Goal: Information Seeking & Learning: Learn about a topic

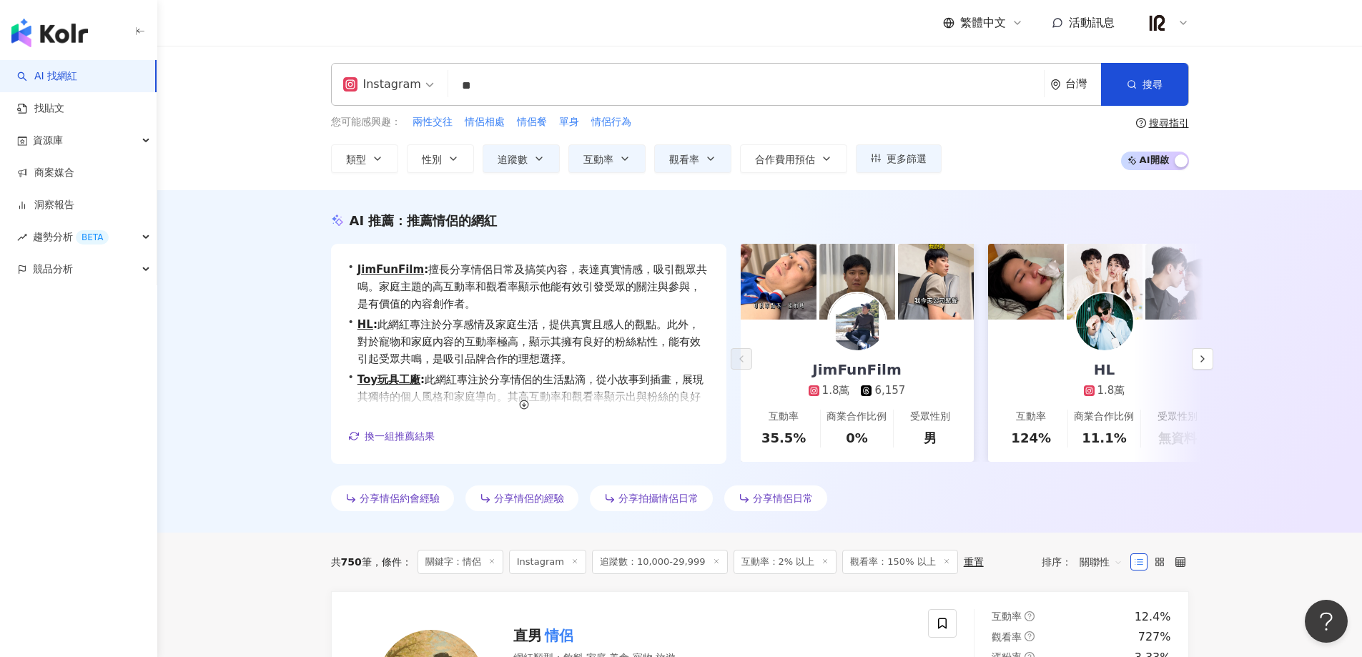
drag, startPoint x: 511, startPoint y: 88, endPoint x: 426, endPoint y: 92, distance: 85.2
click at [426, 92] on div "Instagram ** 台灣 搜尋 bdf7cf1b-9e6c-44a2-9007-180d490b7979 情侶戒指｜情侶飾品｜刻字手繩｜情侶手繩｜閨蜜手…" at bounding box center [760, 84] width 858 height 43
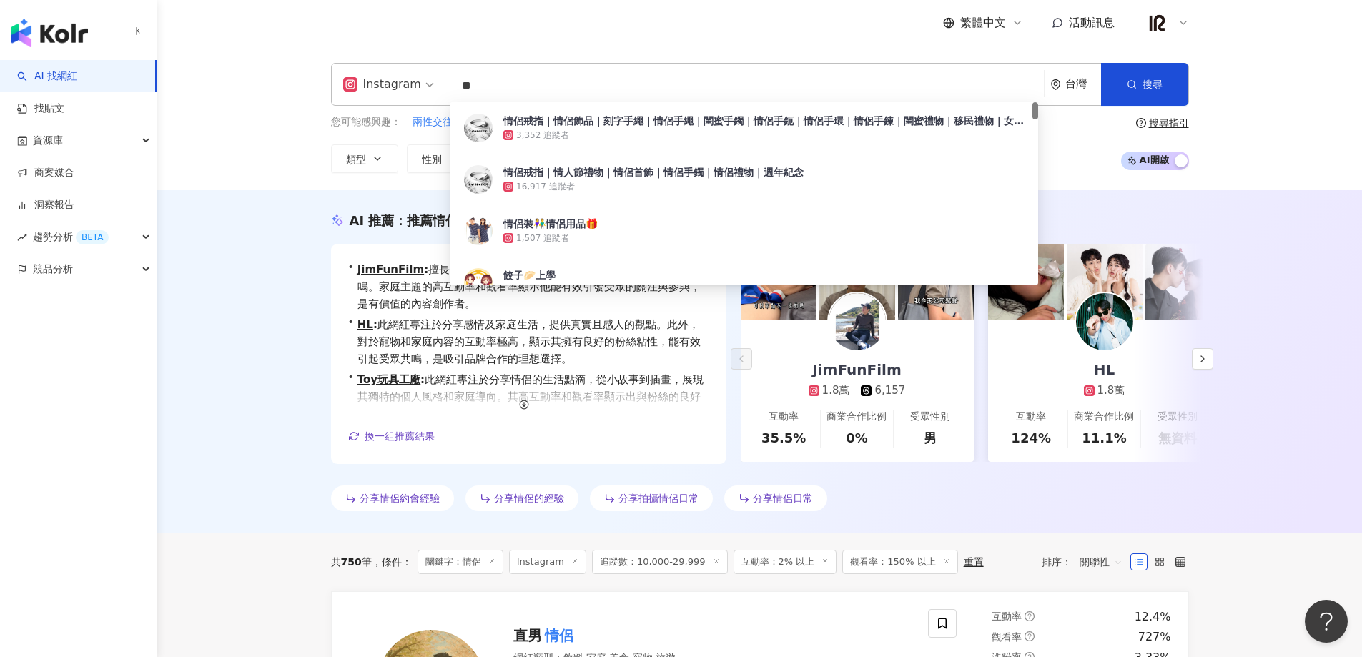
paste input "**********"
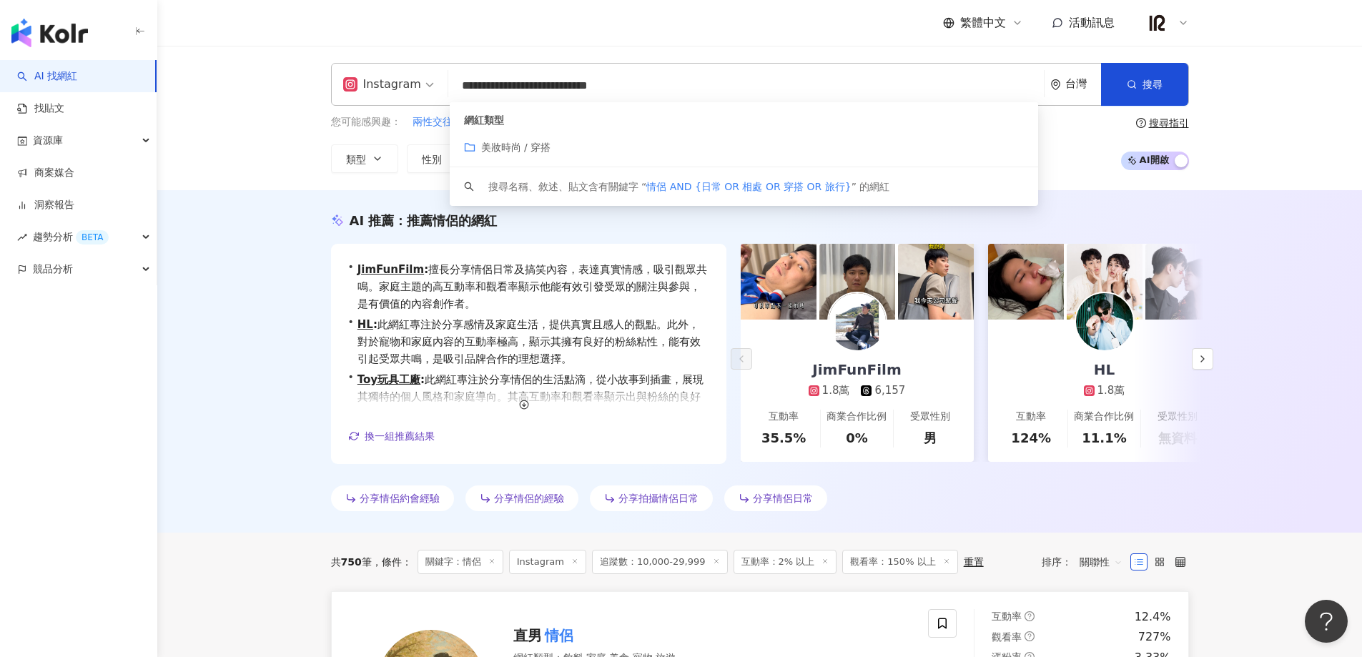
type input "**********"
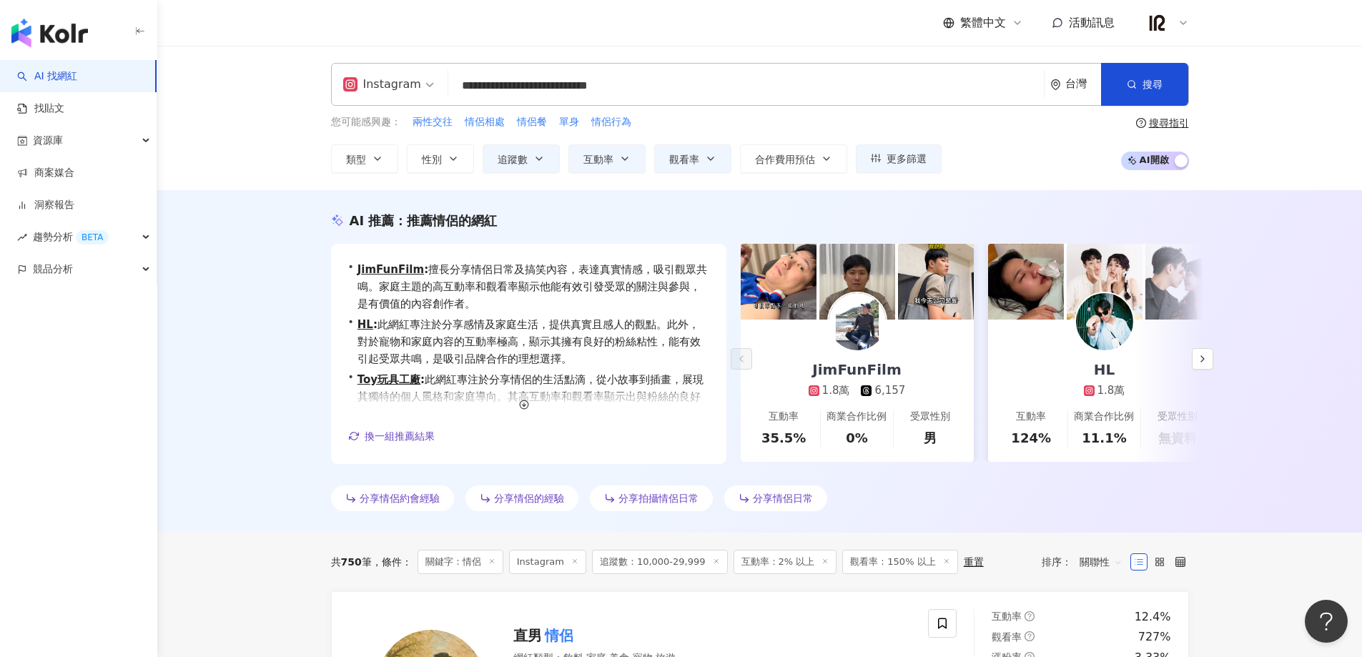
click at [897, 121] on div "**********" at bounding box center [759, 118] width 915 height 110
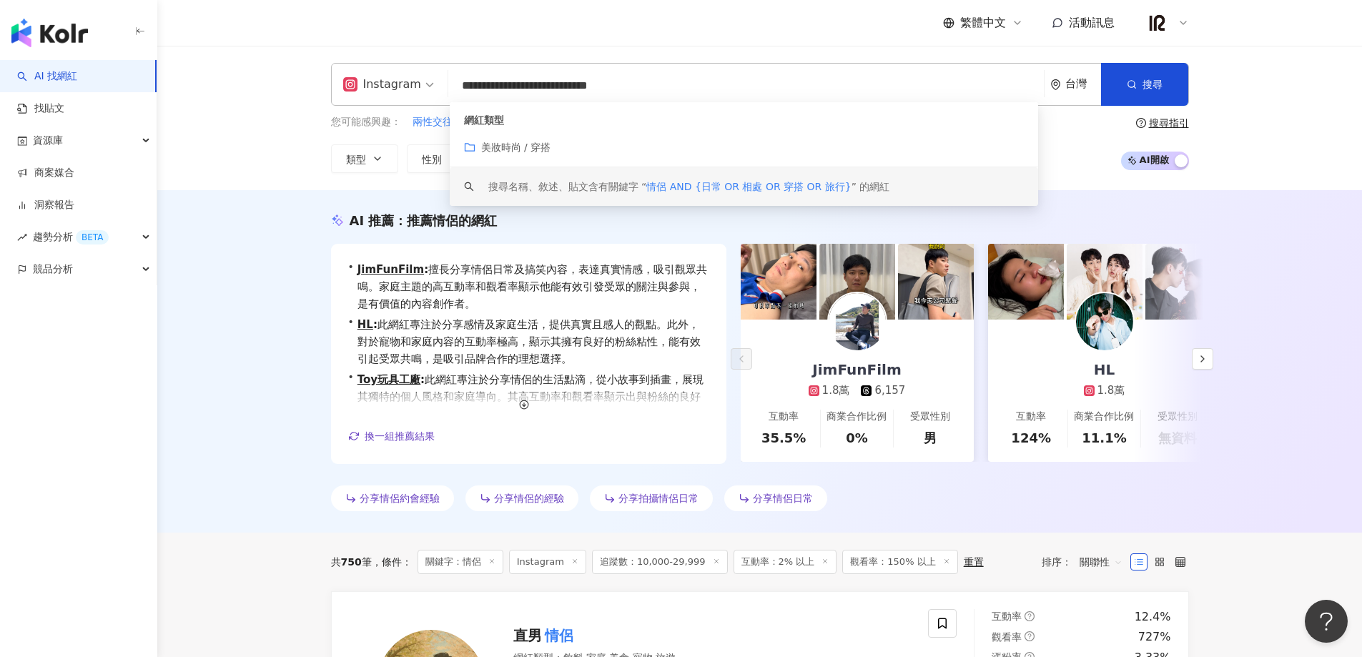
click at [279, 191] on div "AI 推薦 ： 推薦情侶的網紅 • JimFunFilm : 擅長分享情侶日常及搞笑內容，表達真實情感，吸引觀眾共鳴。家庭主題的高互動率和觀看率顯示他能有效引…" at bounding box center [759, 361] width 1205 height 343
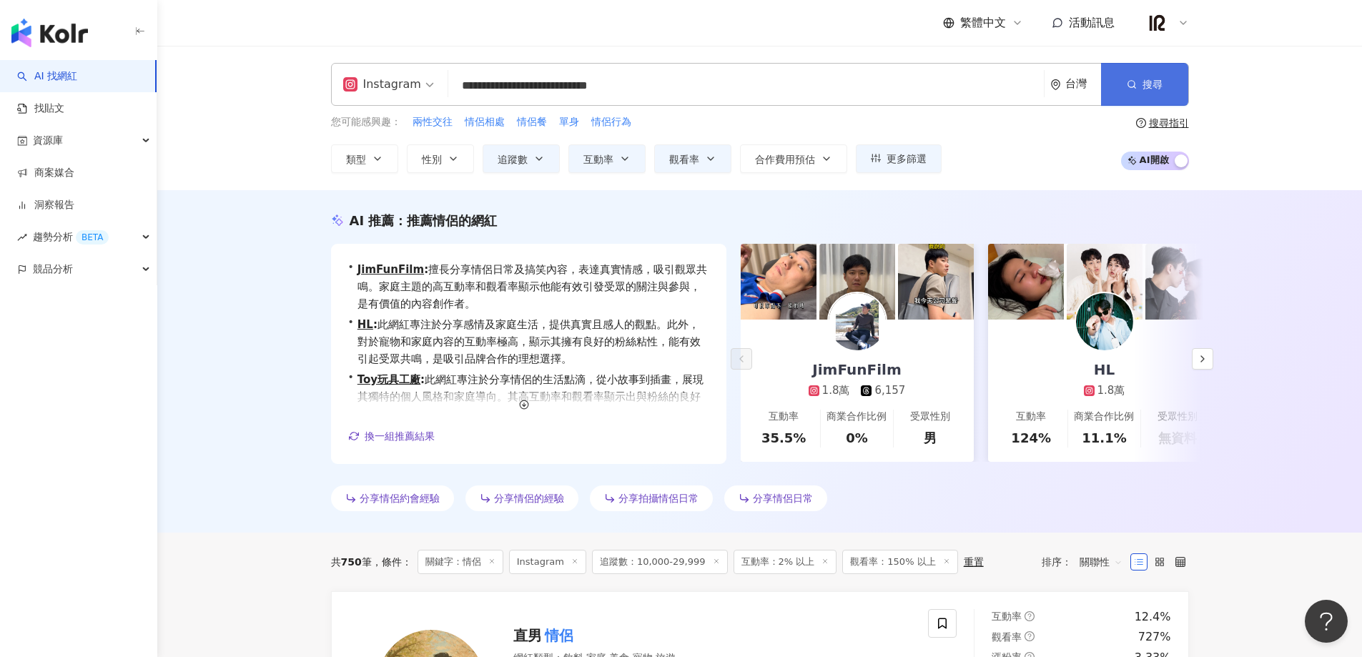
click at [1151, 96] on button "搜尋" at bounding box center [1144, 84] width 87 height 43
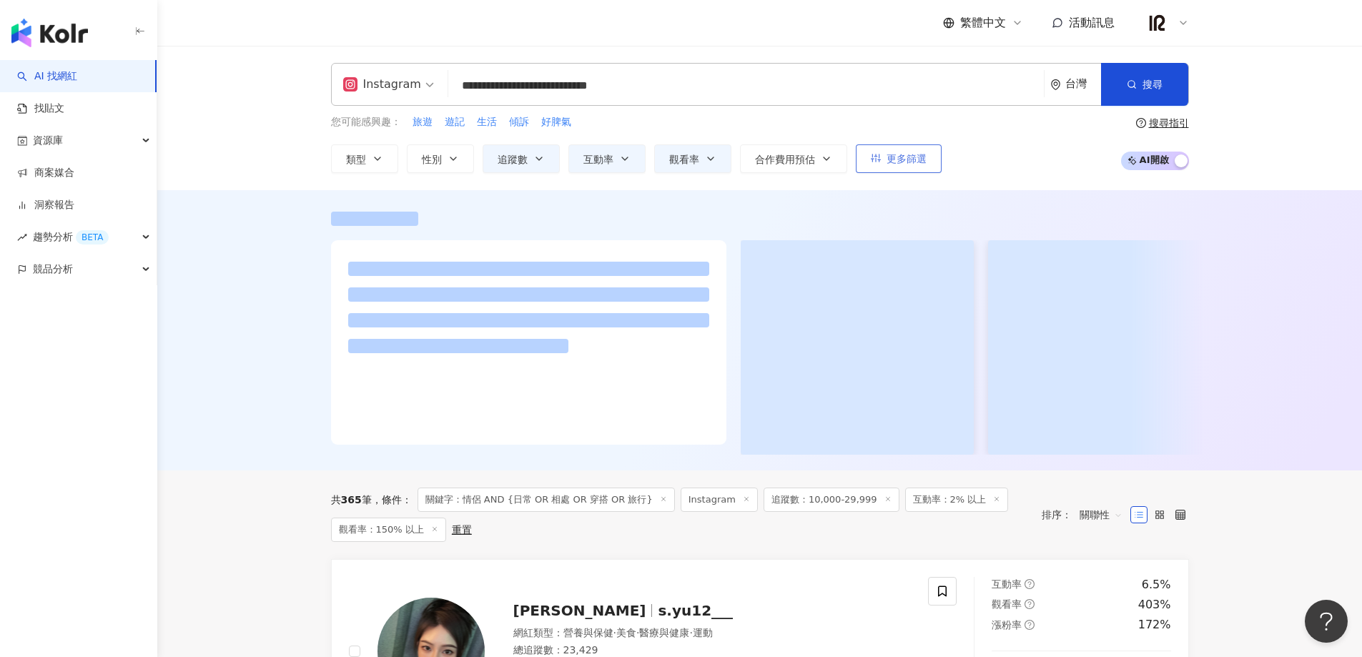
click at [910, 160] on span "更多篩選" at bounding box center [907, 158] width 40 height 11
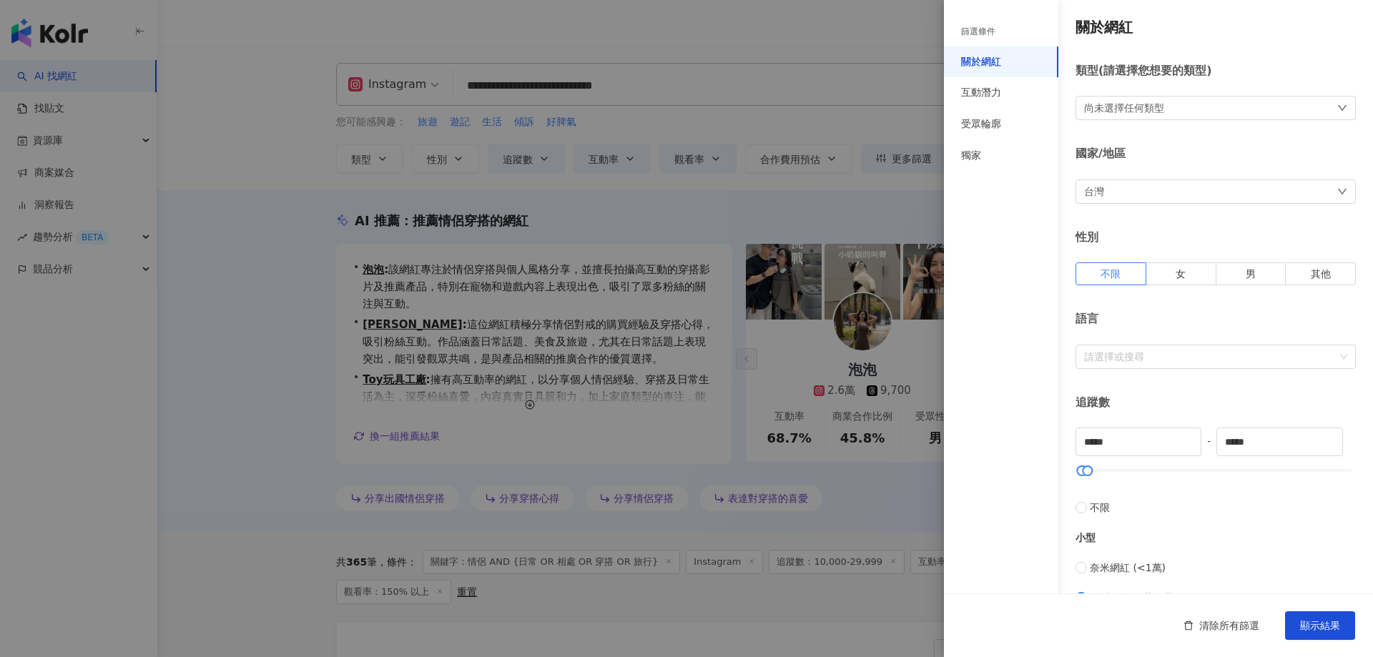
click at [1158, 112] on div "尚未選擇任何類型" at bounding box center [1124, 108] width 80 height 16
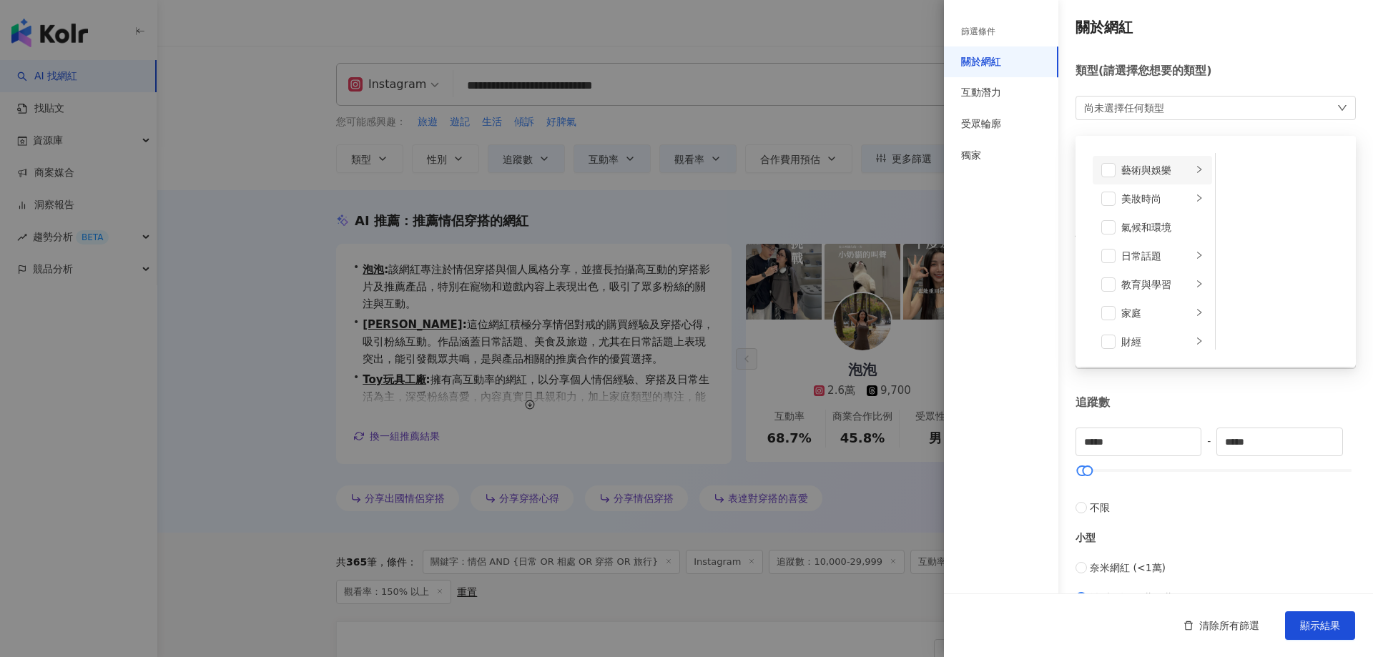
click at [1174, 169] on div "藝術與娛樂" at bounding box center [1156, 170] width 71 height 16
click at [1176, 169] on li "藝術與娛樂" at bounding box center [1152, 170] width 119 height 29
click at [1166, 109] on div "尚未選擇任何類型 藝術與娛樂 美妝時尚 氣候和環境 日常話題 教育與學習 家庭 財經 美食 命理占卜 遊戲 法政社會 生活風格 影視娛樂 醫療與健康 寵物 攝…" at bounding box center [1216, 108] width 280 height 24
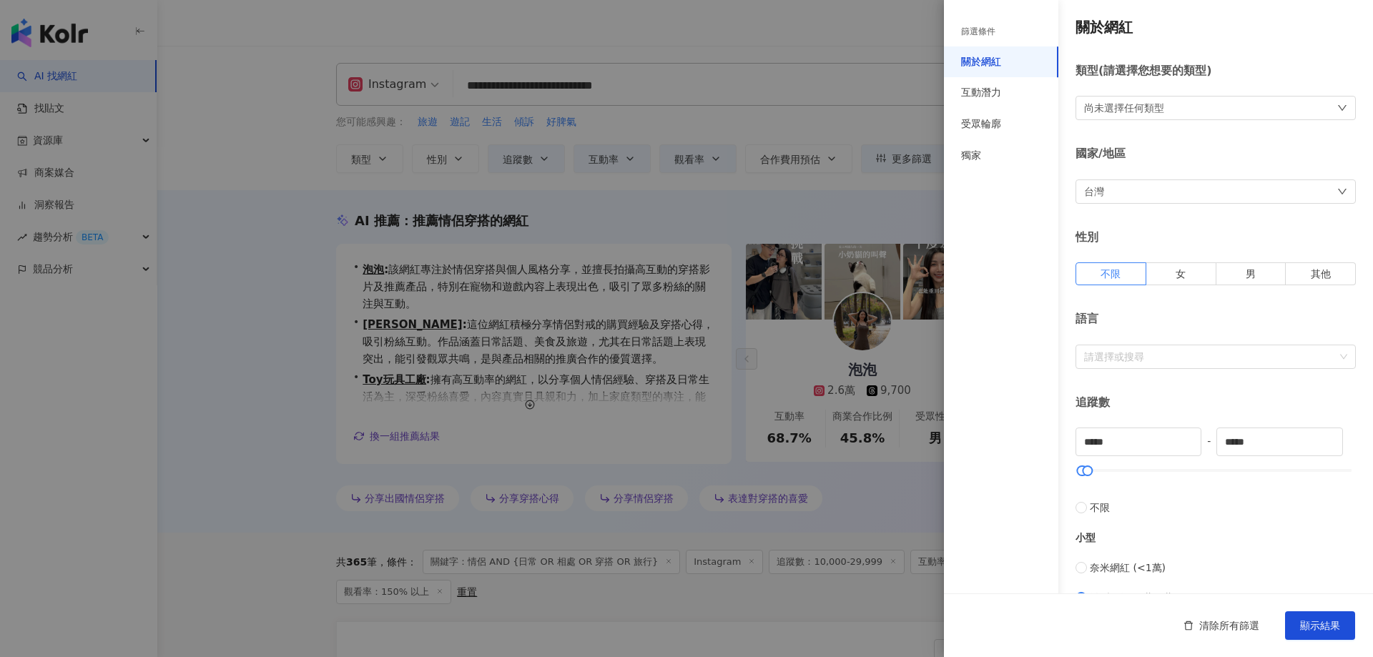
click at [1166, 109] on div "尚未選擇任何類型" at bounding box center [1216, 108] width 280 height 24
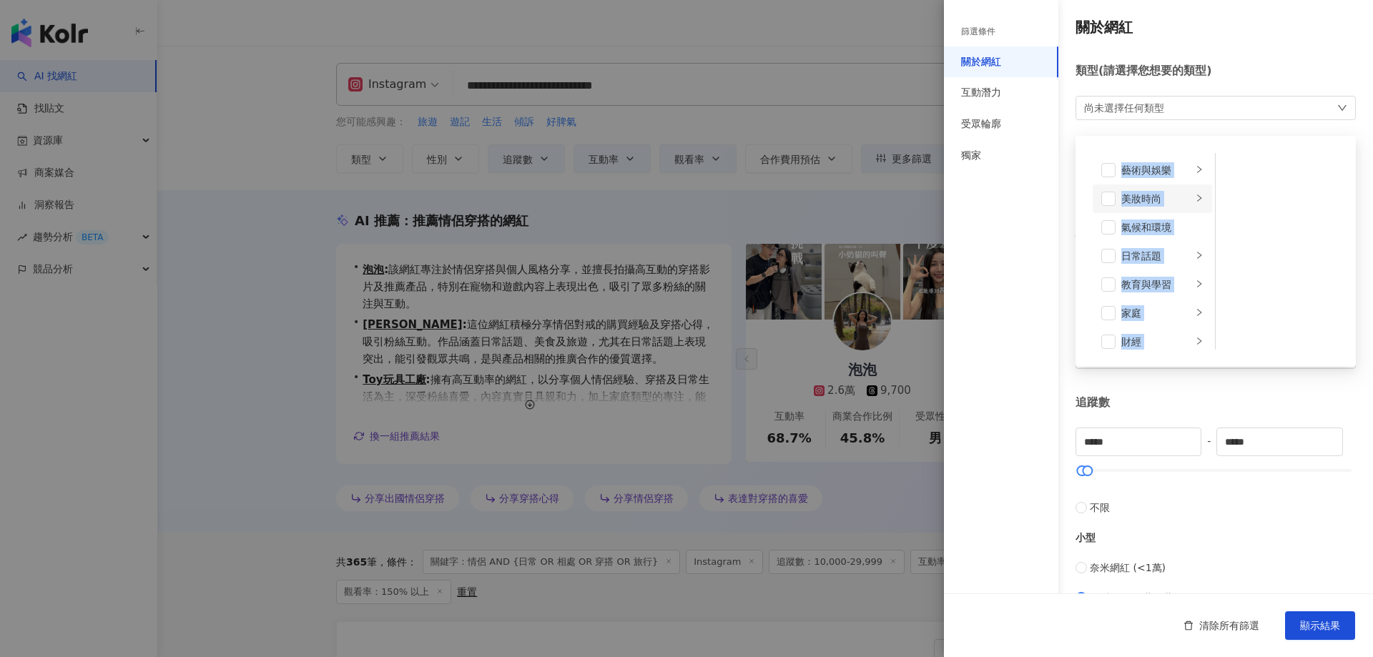
click at [1195, 196] on icon "right" at bounding box center [1199, 198] width 9 height 9
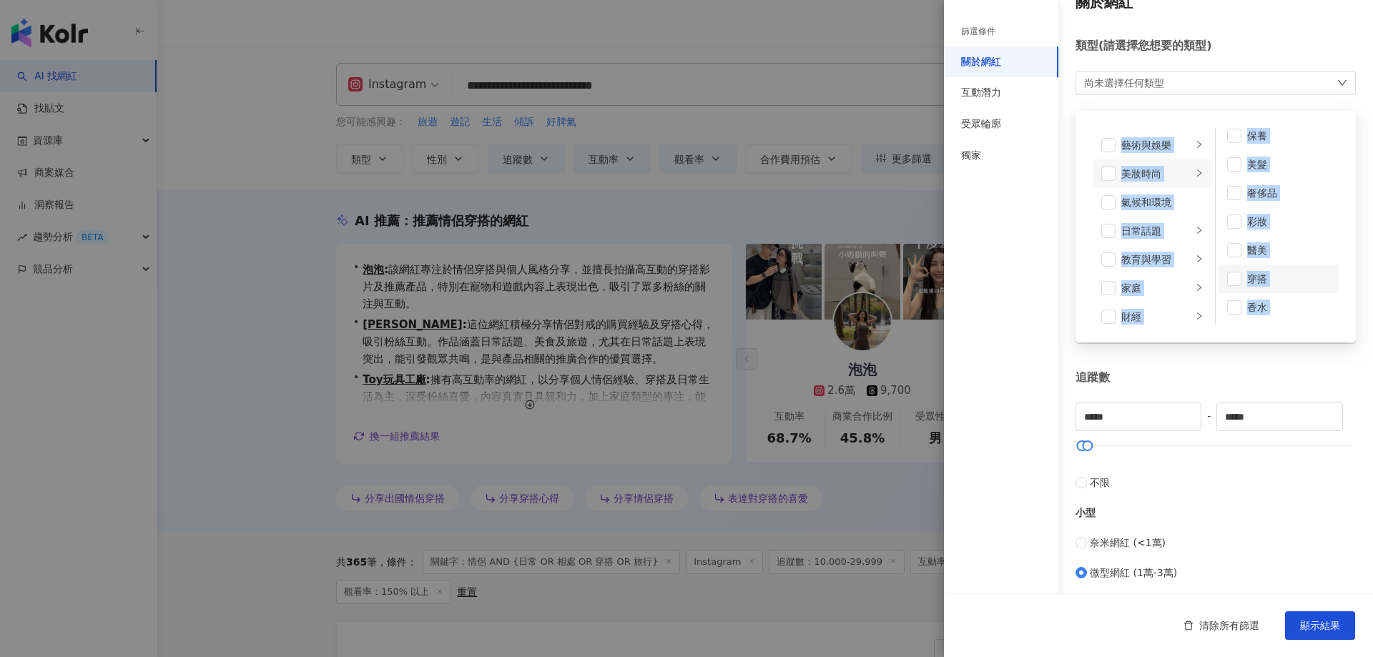
scroll to position [26, 0]
click at [1195, 175] on icon "right" at bounding box center [1199, 172] width 9 height 9
click at [1185, 209] on div "氣候和環境" at bounding box center [1162, 202] width 82 height 16
click at [1113, 206] on span at bounding box center [1108, 202] width 14 height 14
click at [1195, 232] on icon "right" at bounding box center [1199, 229] width 9 height 9
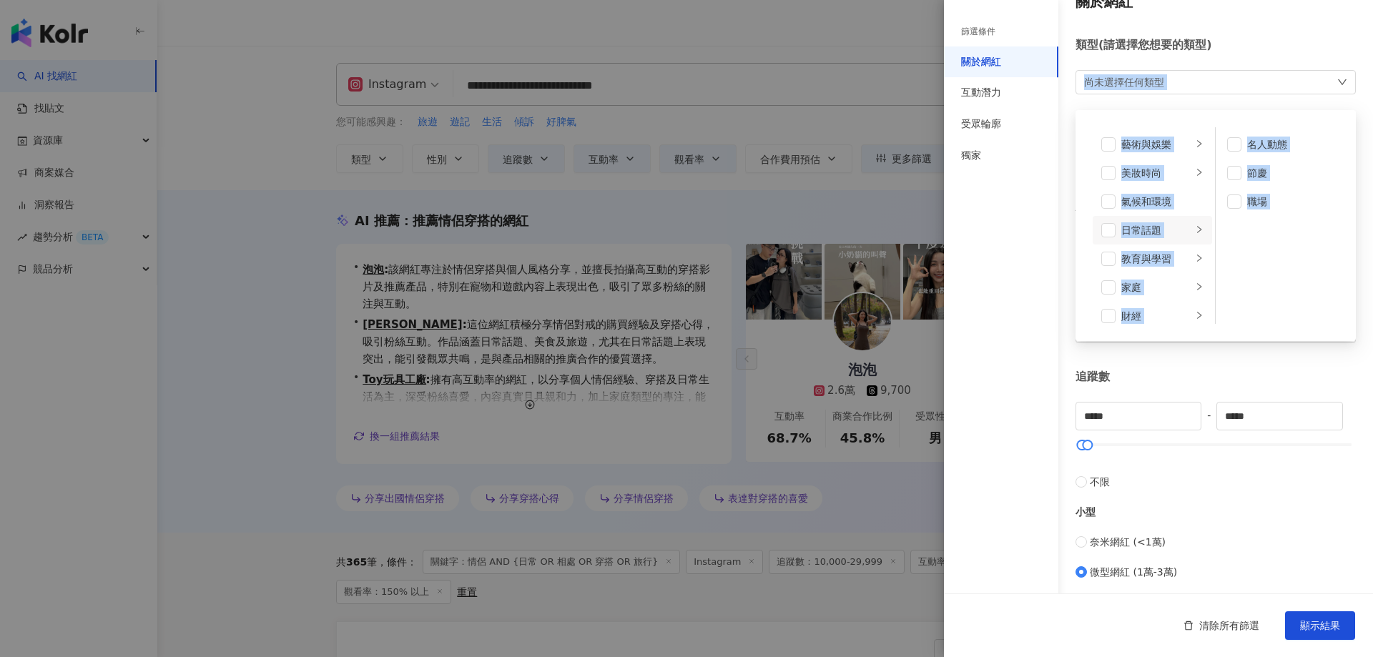
click at [1195, 232] on icon "right" at bounding box center [1199, 229] width 9 height 9
click at [1108, 230] on span at bounding box center [1108, 230] width 14 height 14
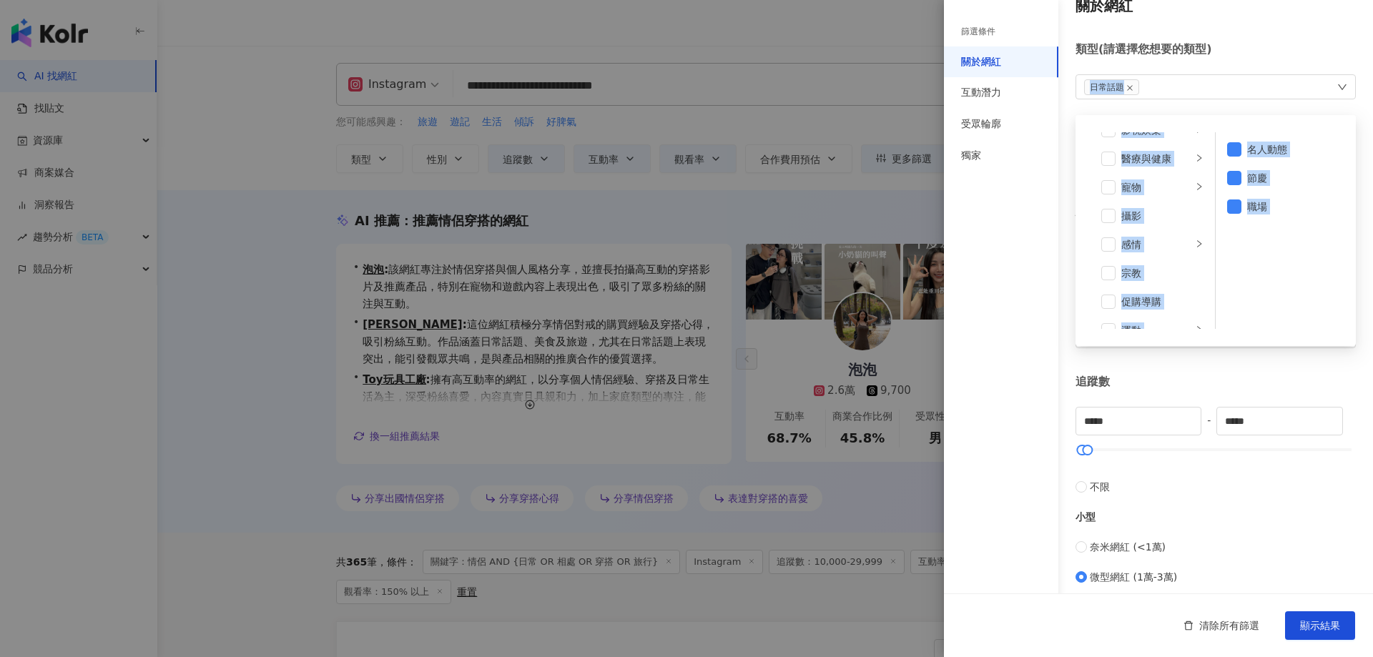
scroll to position [385, 0]
click at [1112, 224] on span at bounding box center [1108, 222] width 14 height 14
click at [1114, 281] on span at bounding box center [1108, 283] width 14 height 14
click at [1114, 284] on span at bounding box center [1108, 283] width 14 height 14
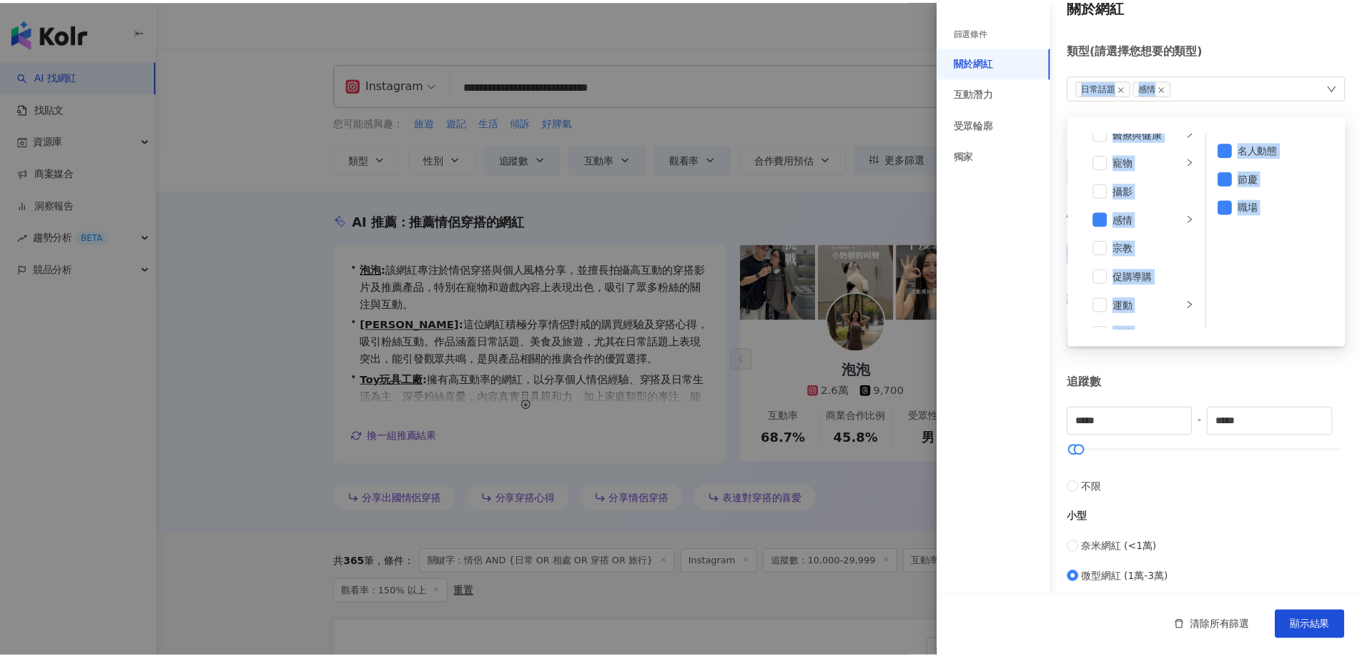
scroll to position [278, 0]
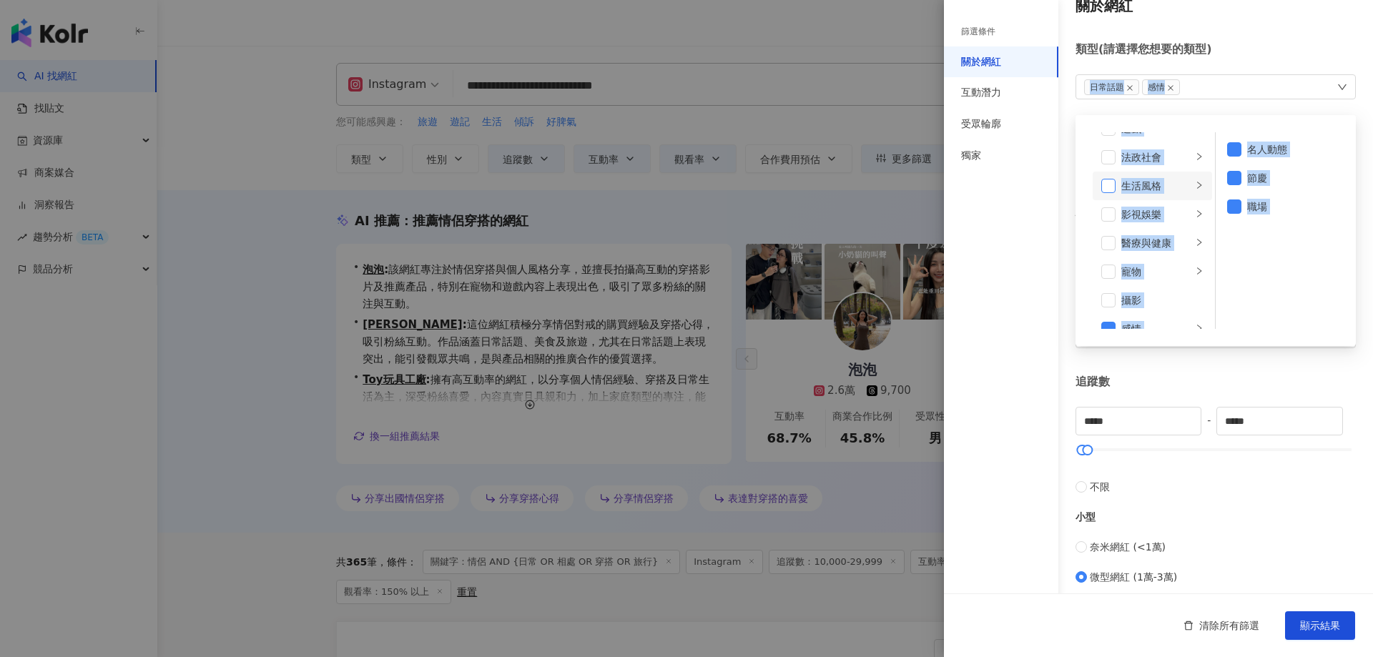
click at [1111, 188] on span at bounding box center [1108, 186] width 14 height 14
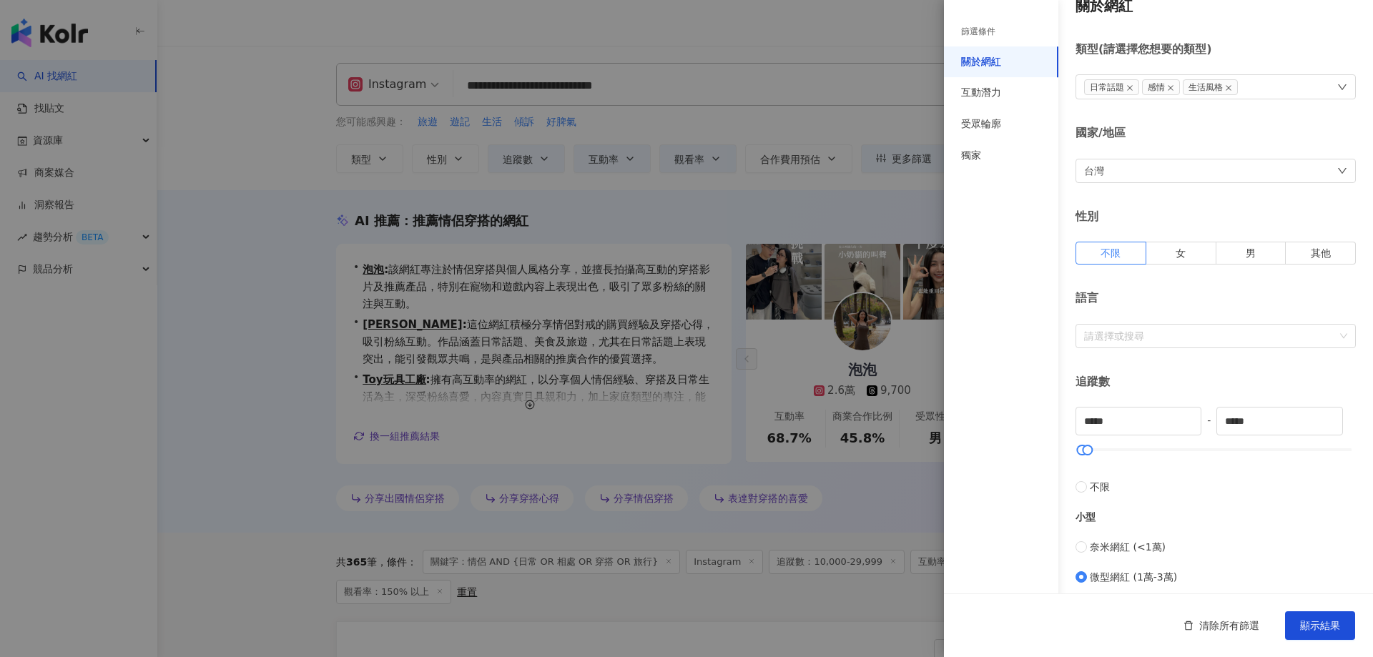
click at [1298, 32] on div "關於網紅 類型 ( 請選擇您想要的類型 ) 日常話題 感情 生活風格 藝術與娛樂 美妝時尚 氣候和環境 日常話題 教育與學習 家庭 財經 美食 命理占卜 遊戲…" at bounding box center [1158, 488] width 429 height 1018
click at [1335, 629] on span "顯示結果" at bounding box center [1320, 625] width 40 height 11
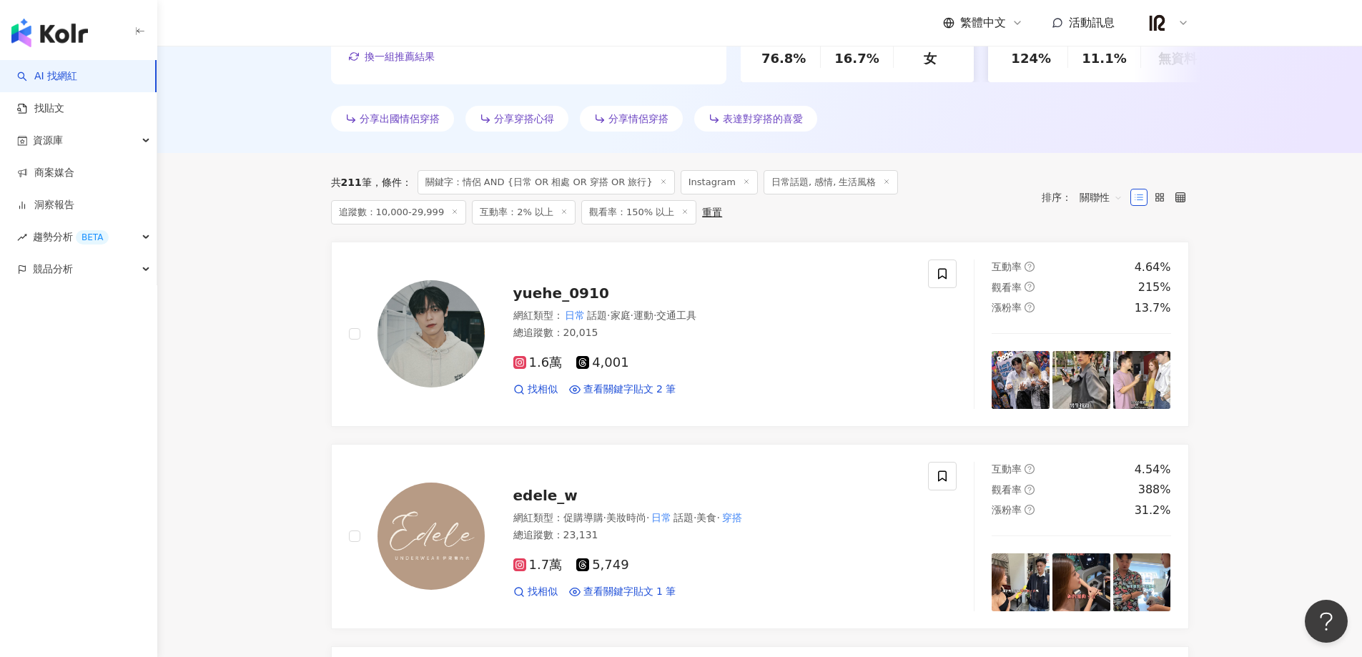
scroll to position [380, 0]
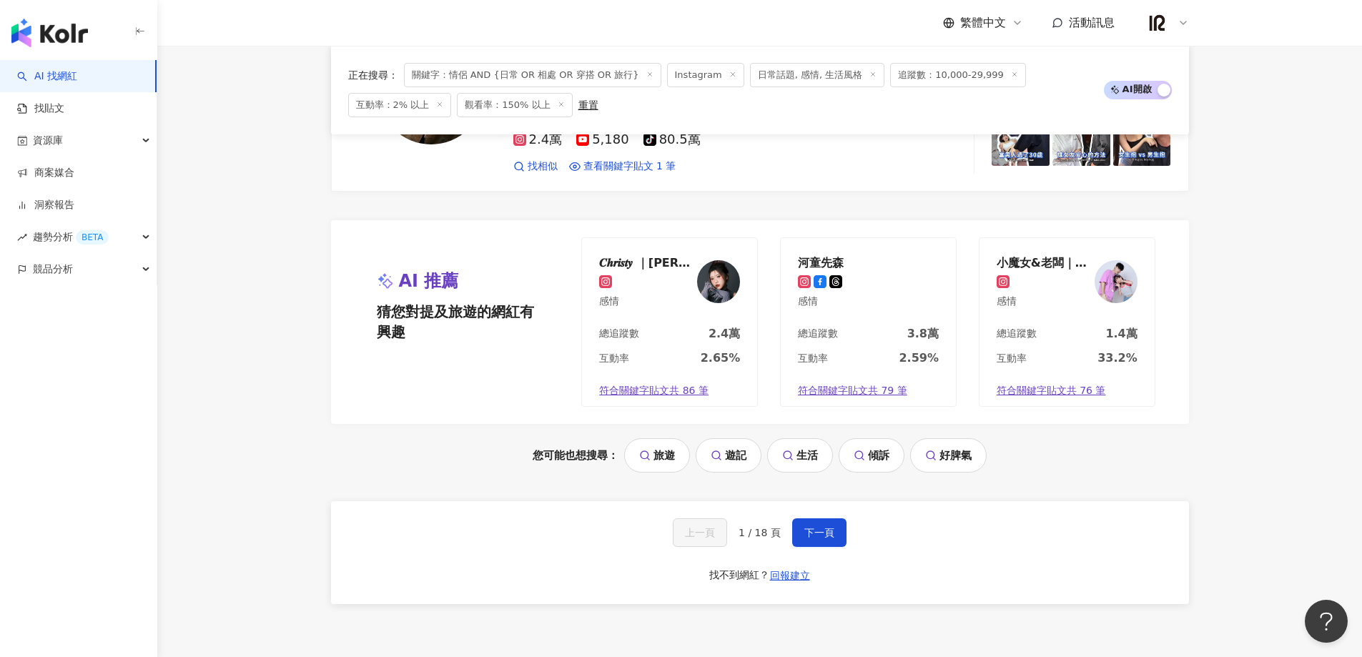
scroll to position [2858, 0]
click at [807, 518] on button "下一頁" at bounding box center [819, 532] width 54 height 29
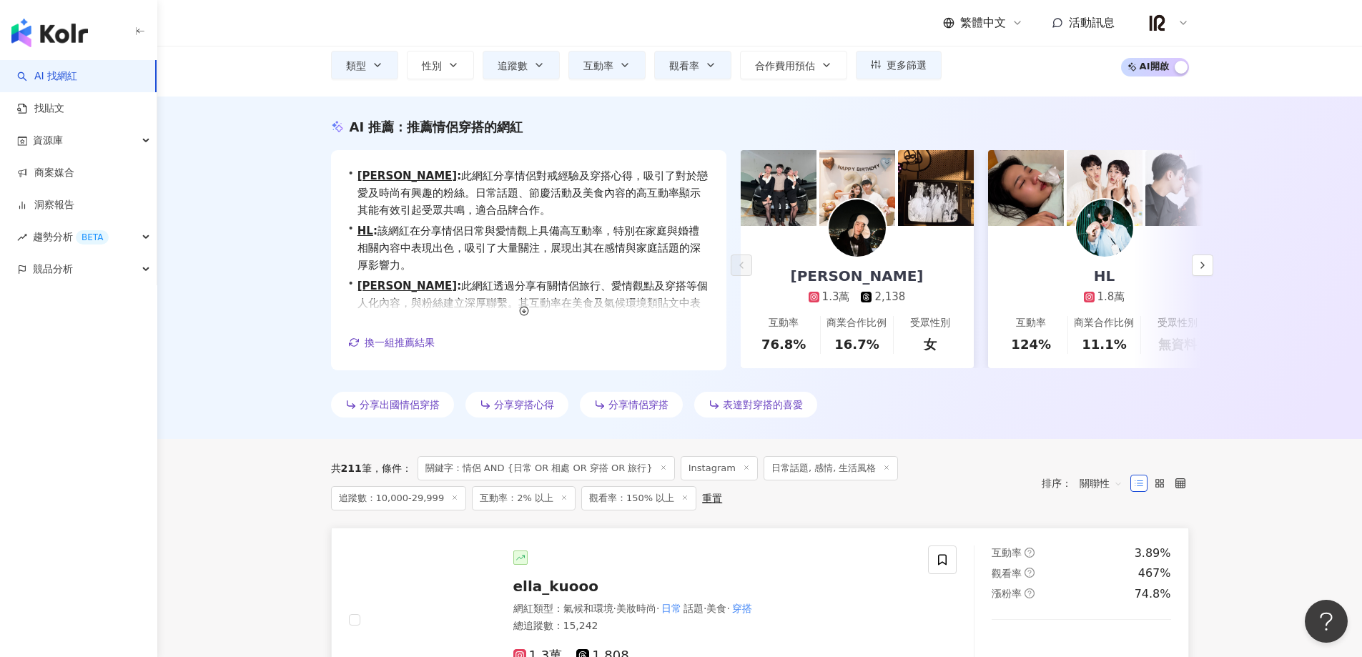
scroll to position [92, 0]
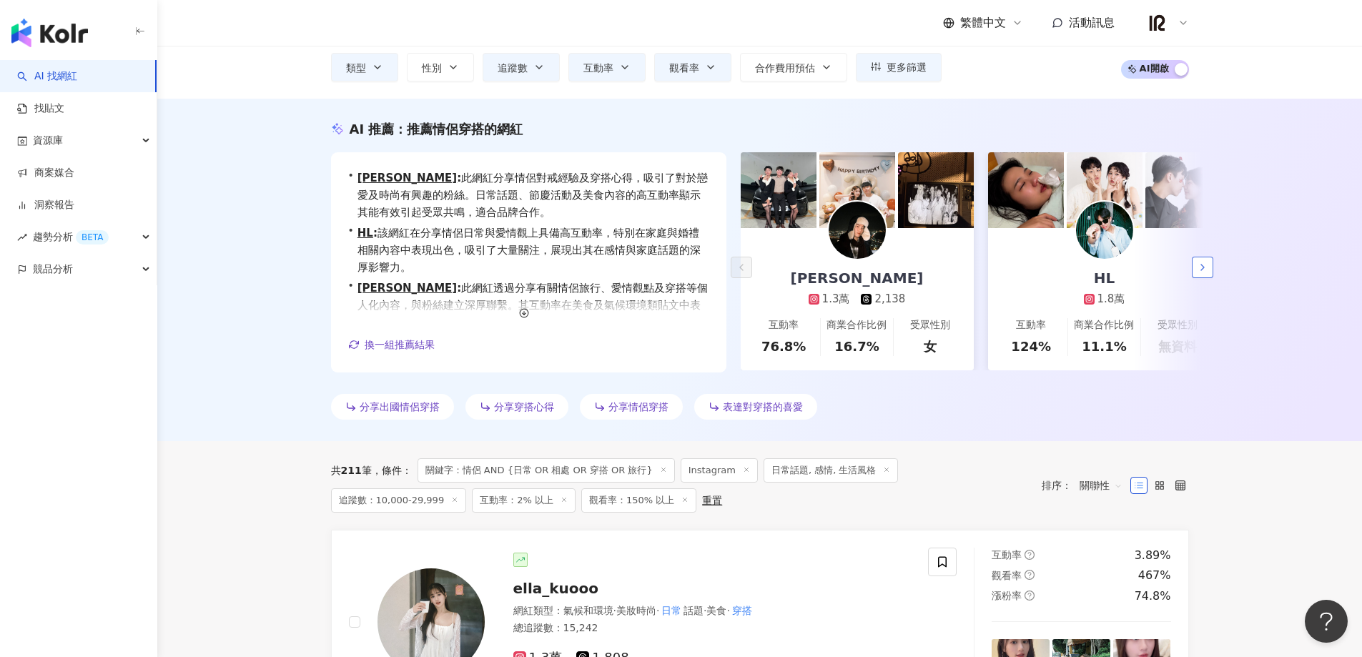
click at [1206, 267] on icon "button" at bounding box center [1202, 267] width 11 height 11
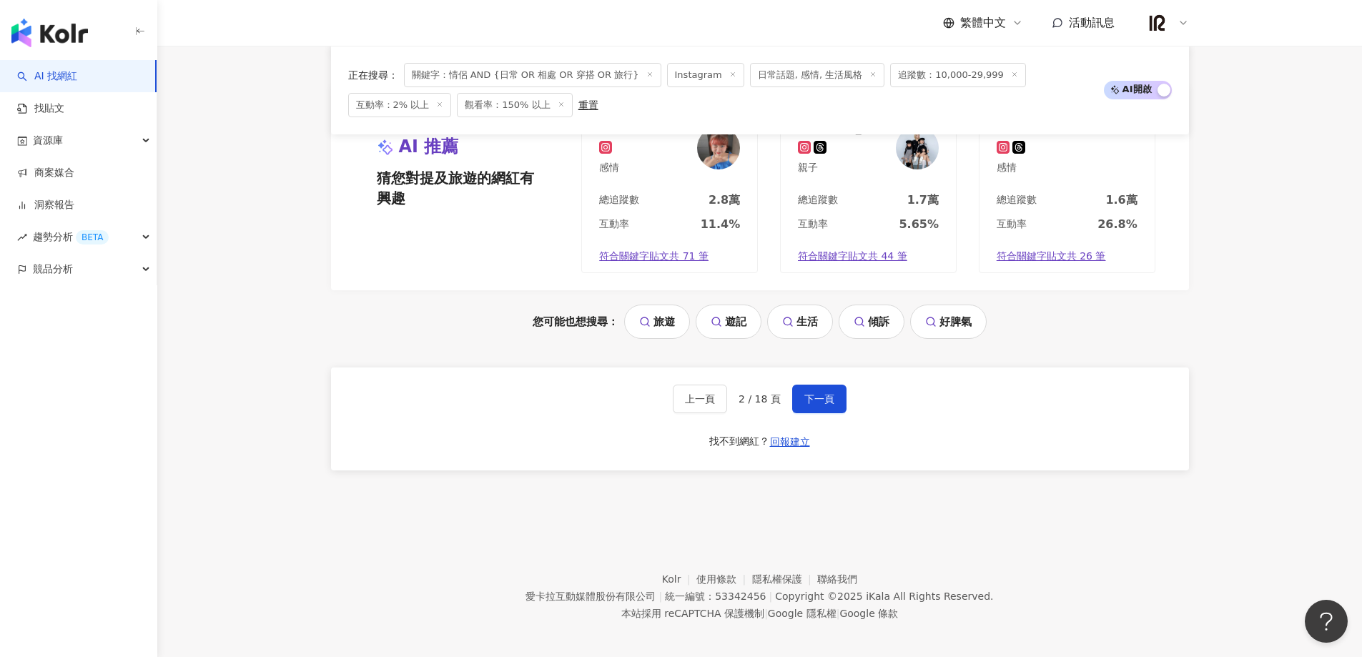
scroll to position [2983, 0]
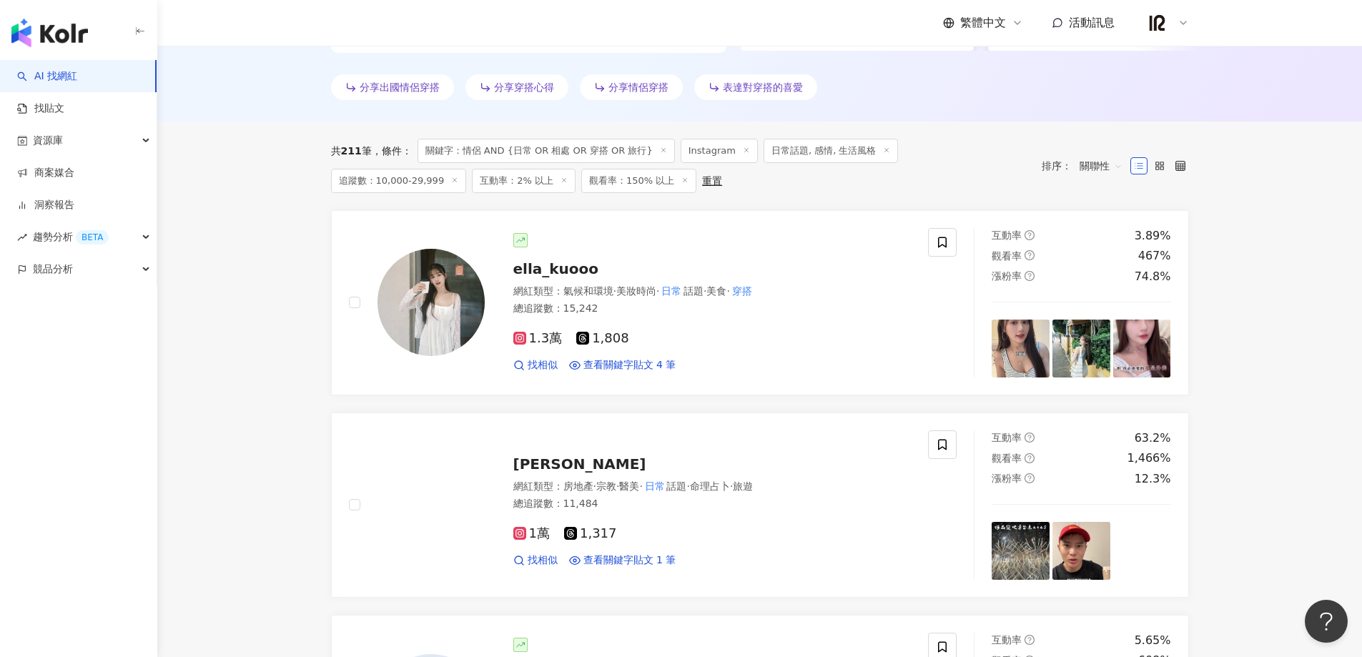
scroll to position [410, 0]
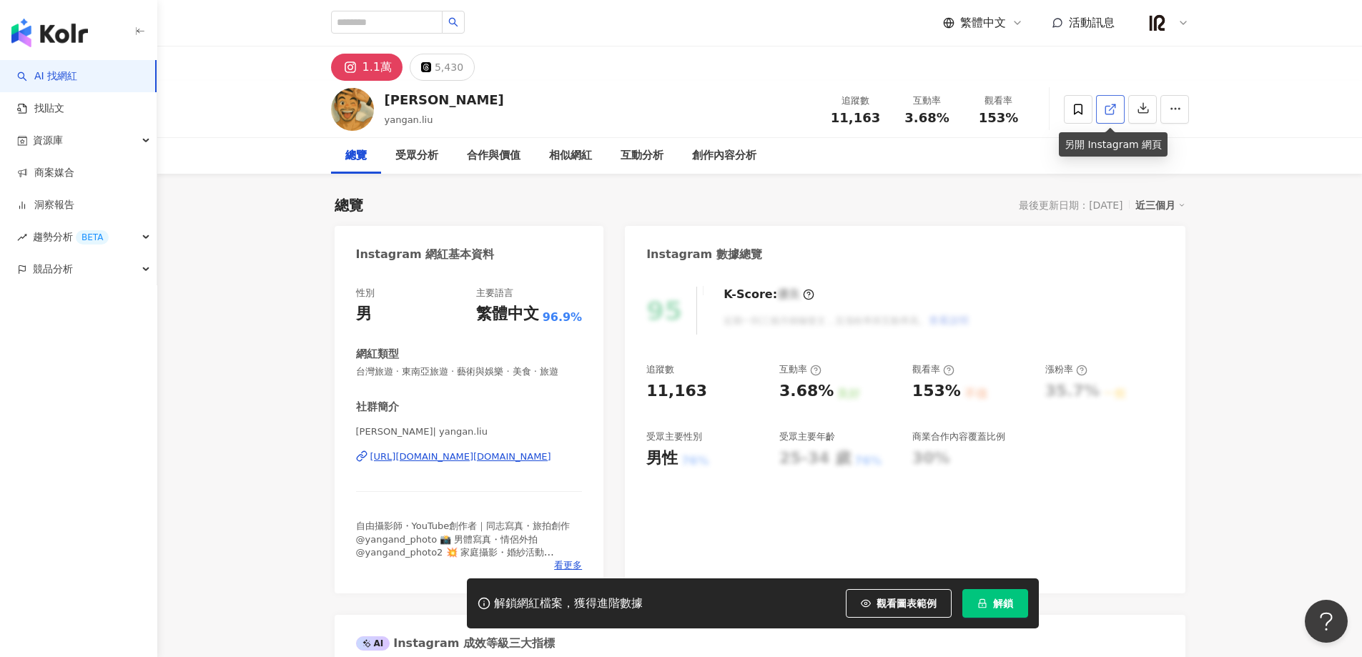
click at [1106, 113] on icon at bounding box center [1110, 110] width 8 height 8
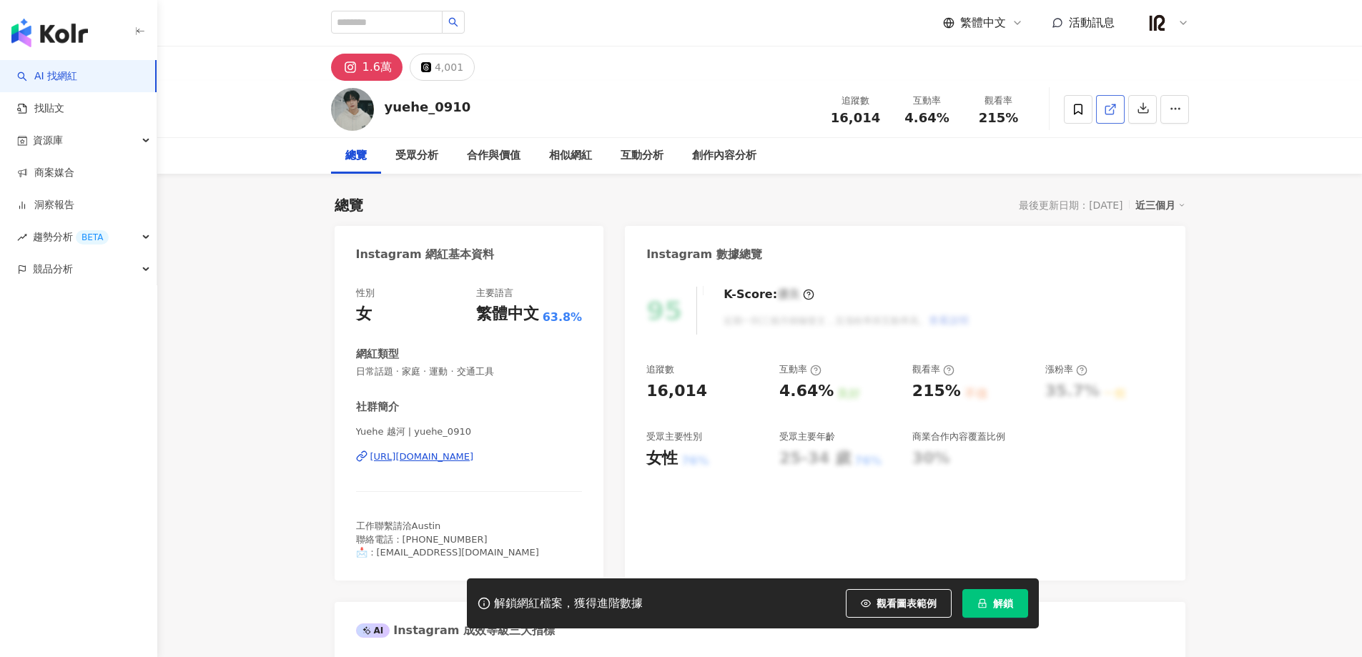
click at [1108, 105] on icon at bounding box center [1110, 109] width 13 height 13
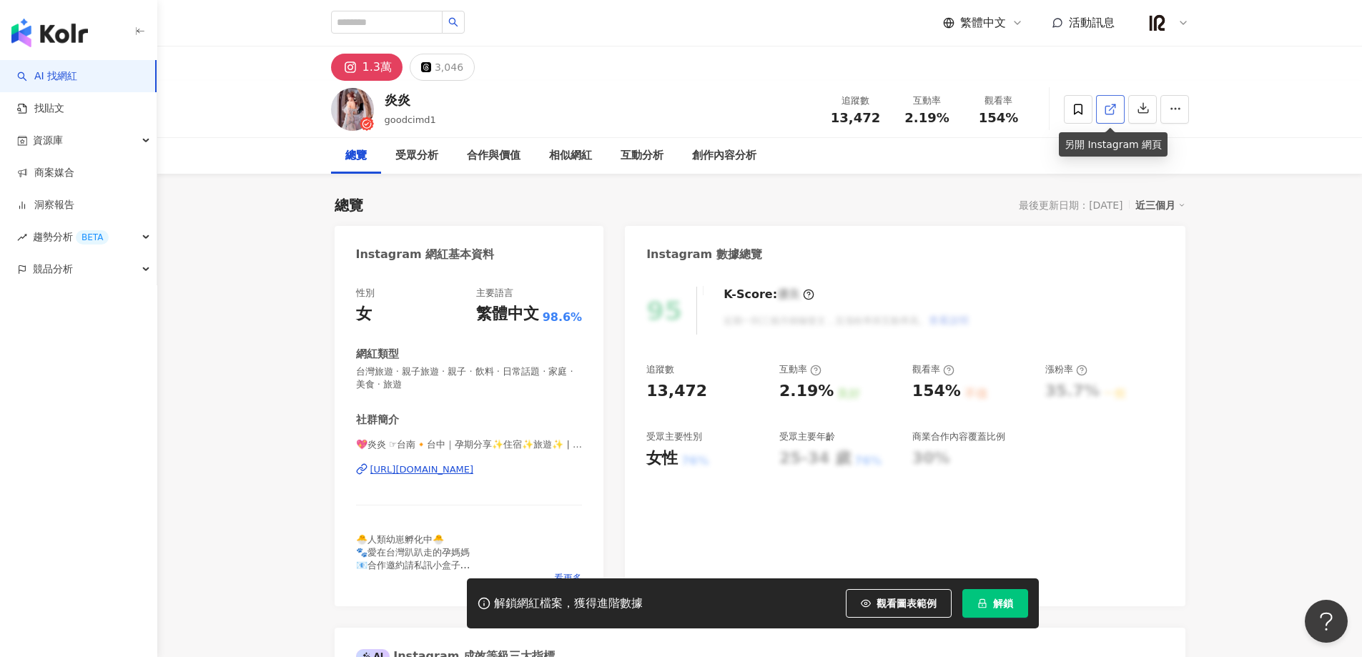
click at [1118, 115] on link at bounding box center [1110, 109] width 29 height 29
